Goal: Use online tool/utility: Utilize a website feature to perform a specific function

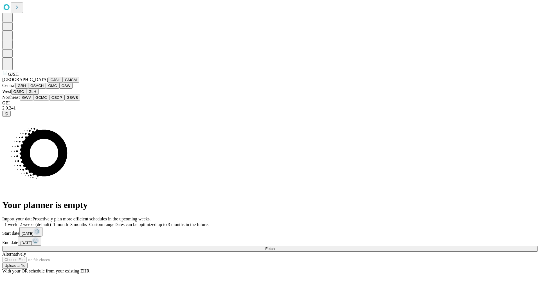
click at [48, 83] on button "GJSH" at bounding box center [55, 80] width 15 height 6
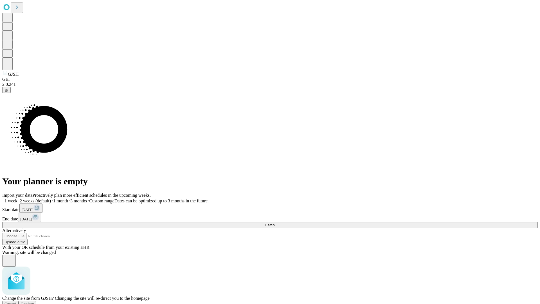
click at [34, 302] on span "Confirm" at bounding box center [27, 304] width 13 height 4
click at [51, 198] on label "2 weeks (default)" at bounding box center [33, 200] width 33 height 5
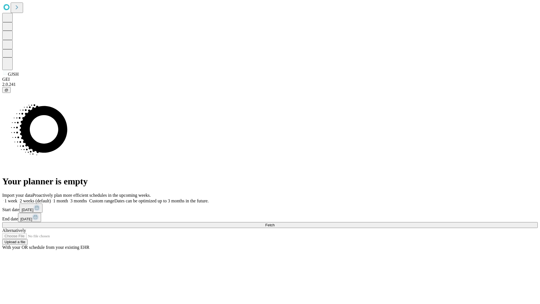
click at [275, 223] on span "Fetch" at bounding box center [269, 225] width 9 height 4
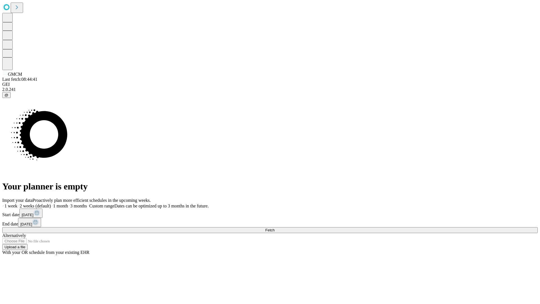
click at [51, 203] on label "2 weeks (default)" at bounding box center [33, 205] width 33 height 5
click at [275, 228] on span "Fetch" at bounding box center [269, 230] width 9 height 4
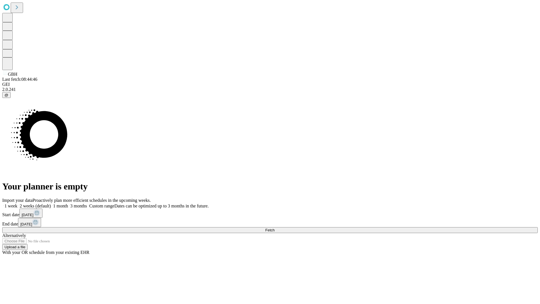
click at [275, 228] on span "Fetch" at bounding box center [269, 230] width 9 height 4
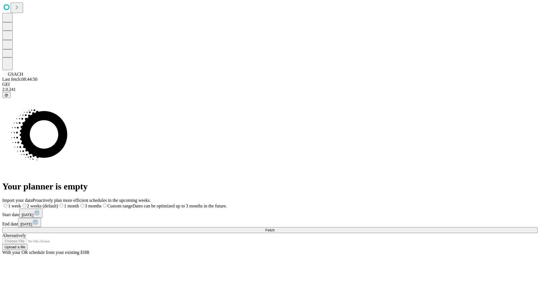
click at [275, 228] on span "Fetch" at bounding box center [269, 230] width 9 height 4
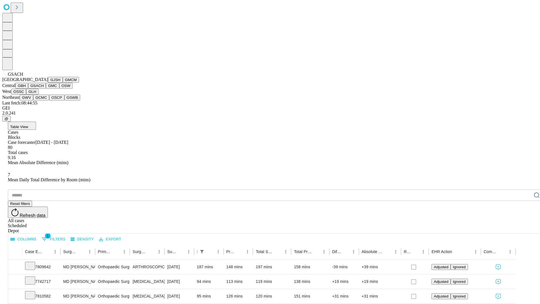
click at [46, 89] on button "GMC" at bounding box center [52, 86] width 13 height 6
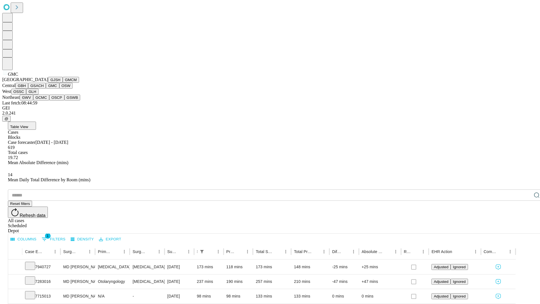
click at [59, 89] on button "OSW" at bounding box center [66, 86] width 14 height 6
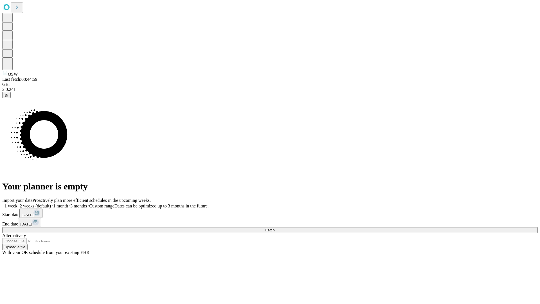
click at [51, 203] on label "2 weeks (default)" at bounding box center [33, 205] width 33 height 5
click at [275, 228] on span "Fetch" at bounding box center [269, 230] width 9 height 4
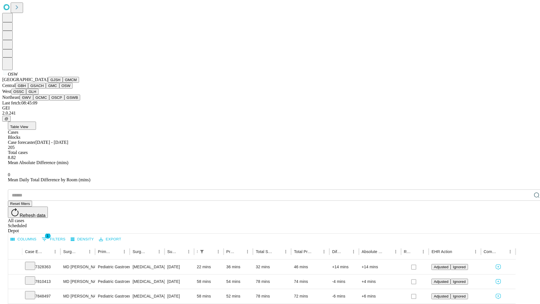
click at [26, 95] on button "OSSC" at bounding box center [18, 92] width 15 height 6
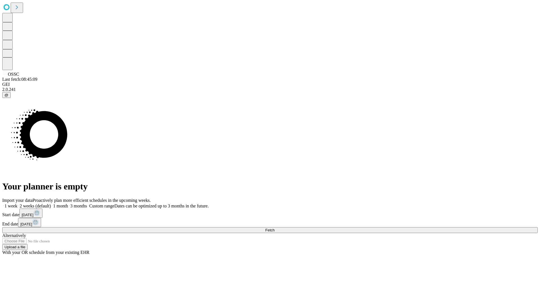
click at [51, 203] on label "2 weeks (default)" at bounding box center [33, 205] width 33 height 5
click at [275, 228] on span "Fetch" at bounding box center [269, 230] width 9 height 4
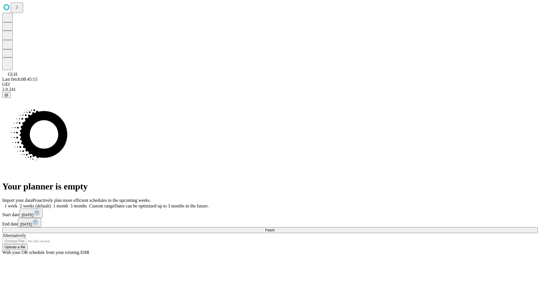
click at [275, 228] on span "Fetch" at bounding box center [269, 230] width 9 height 4
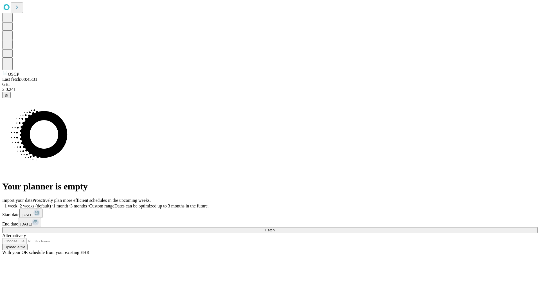
click at [51, 203] on label "2 weeks (default)" at bounding box center [33, 205] width 33 height 5
click at [275, 228] on span "Fetch" at bounding box center [269, 230] width 9 height 4
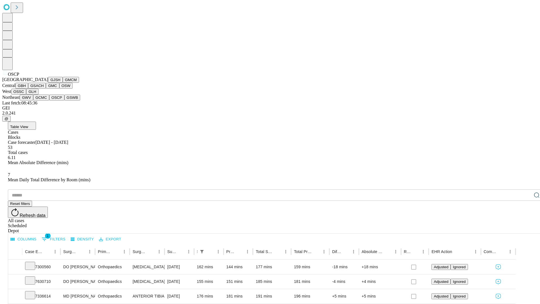
click at [64, 100] on button "GSWB" at bounding box center [72, 98] width 16 height 6
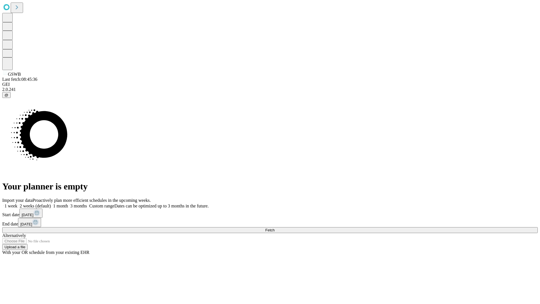
click at [275, 228] on span "Fetch" at bounding box center [269, 230] width 9 height 4
